Goal: Check status

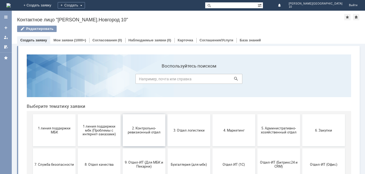
click at [152, 137] on button "2. Контрольно-ревизионный отдел" at bounding box center [144, 130] width 43 height 32
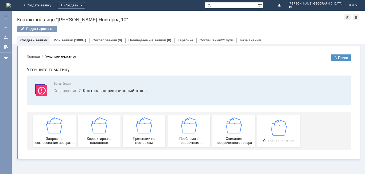
click at [70, 42] on link "Мои заявки" at bounding box center [63, 40] width 20 height 4
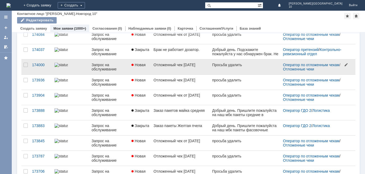
scroll to position [206, 0]
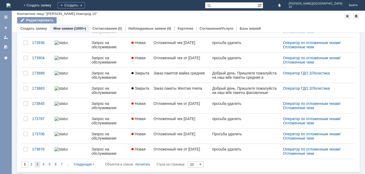
click at [39, 165] on div "3" at bounding box center [37, 164] width 6 height 6
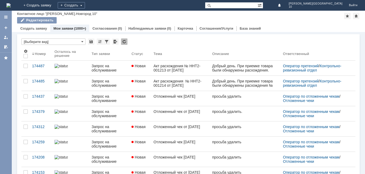
type input "3"
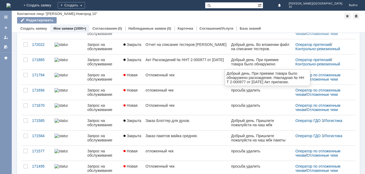
click at [263, 62] on div "Добрый день. При приемке товара было обнаружено расхождения. Накладная № НН Т 2…" at bounding box center [261, 66] width 60 height 17
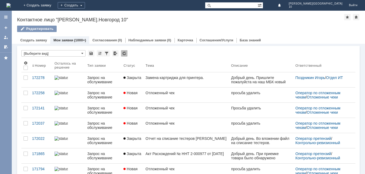
click at [68, 40] on link "Мои заявки" at bounding box center [63, 40] width 20 height 4
click at [80, 40] on div "(1000+)" at bounding box center [80, 40] width 12 height 4
click at [71, 39] on link "Мои заявки" at bounding box center [63, 40] width 20 height 4
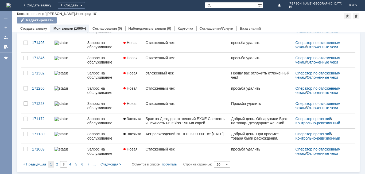
click at [50, 164] on span "1" at bounding box center [51, 165] width 2 height 4
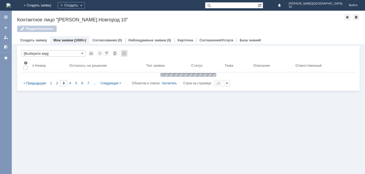
type input "1"
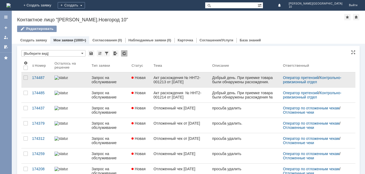
click at [164, 78] on div "Акт расхождения № ННТ2-001213 от [DATE]" at bounding box center [180, 80] width 54 height 9
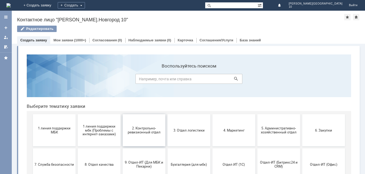
click at [141, 133] on span "2. Контрольно-ревизионный отдел" at bounding box center [144, 130] width 40 height 8
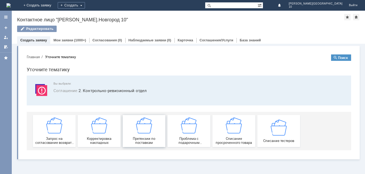
click at [152, 137] on span "Претензии по поставкам" at bounding box center [144, 141] width 40 height 8
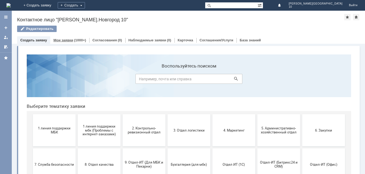
click at [69, 41] on link "Мои заявки" at bounding box center [63, 40] width 20 height 4
